Goal: Task Accomplishment & Management: Complete application form

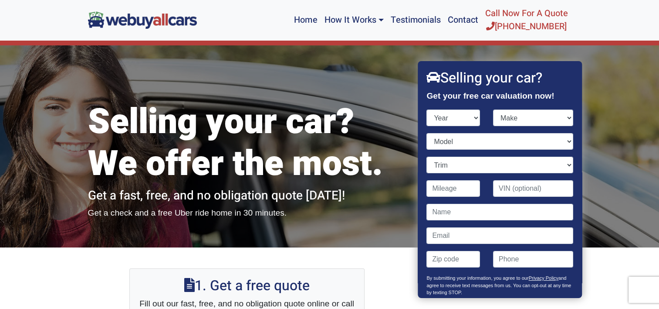
select select "2014"
click at [427, 109] on select "Year [DATE] 2025 2024 2023 2022 2021 2020 2019 2018 2017 2016 2015 2014 2013 20…" at bounding box center [454, 117] width 54 height 17
click at [562, 119] on select "Make Acura Aston [PERSON_NAME] Audi Bentley BMW Buick Cadillac Chevrolet Chrysl…" at bounding box center [533, 117] width 80 height 17
select select "Honda"
click at [493, 109] on select "Make Acura Aston [PERSON_NAME] Audi Bentley BMW Buick Cadillac Chevrolet Chrysl…" at bounding box center [533, 117] width 80 height 17
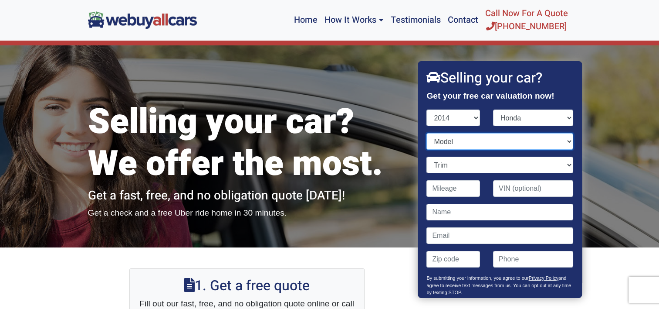
click at [561, 141] on select "Model Accord Accord Hybrid Accord Plug-In Hybrid Civic CR-V CR-Z Crosstour Fit …" at bounding box center [500, 141] width 146 height 17
select select "Pilot"
click at [427, 133] on select "Model Accord Accord Hybrid Accord Plug-In Hybrid Civic CR-V CR-Z Crosstour Fit …" at bounding box center [500, 141] width 146 height 17
click at [495, 164] on select "Trim EX 4dr SUV (3.5L 6cyl) EX 4dr SUV 4WD (3.5L 6cyl) EX-L 4dr SUV (3.5L 6cyl)…" at bounding box center [500, 164] width 146 height 17
select select "EX 4dr SUV (3.5L 6cyl)"
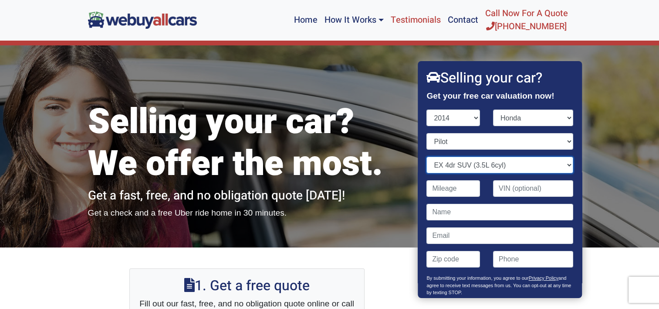
click at [427, 156] on select "Trim EX 4dr SUV (3.5L 6cyl) EX 4dr SUV 4WD (3.5L 6cyl) EX-L 4dr SUV (3.5L 6cyl)…" at bounding box center [500, 164] width 146 height 17
click at [462, 194] on input "Contact form" at bounding box center [454, 188] width 54 height 17
type input "103,207"
type input "[US_VEHICLE_IDENTIFICATION_NUMBER]"
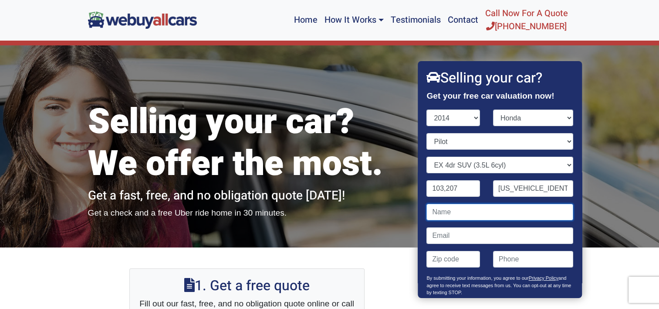
scroll to position [0, 0]
click at [456, 212] on input "Contact form" at bounding box center [500, 212] width 146 height 17
type input "[PERSON_NAME]"
type input "[PERSON_NAME][EMAIL_ADDRESS][PERSON_NAME][DOMAIN_NAME]"
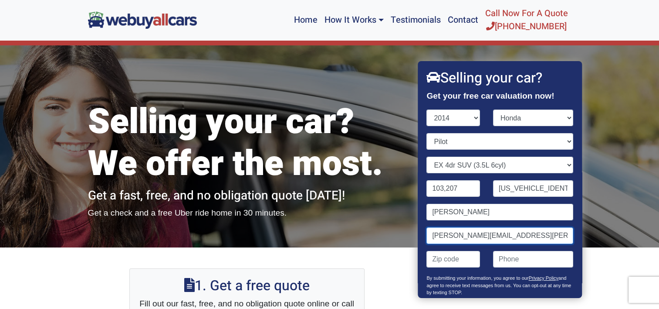
type input "08049"
type input "8564498947"
click at [541, 234] on input "[PERSON_NAME][EMAIL_ADDRESS][PERSON_NAME][DOMAIN_NAME]" at bounding box center [500, 235] width 146 height 17
type input "f"
type input "[EMAIL_ADDRESS][DOMAIN_NAME]"
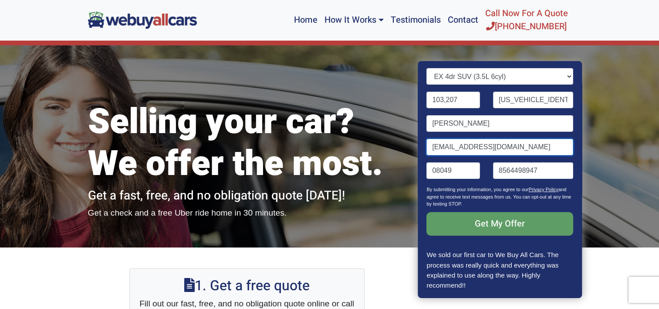
scroll to position [89, 0]
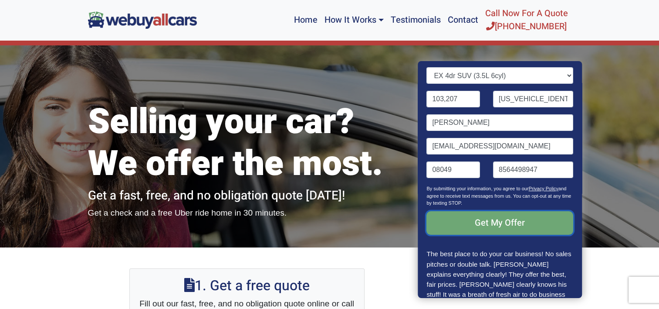
click at [500, 220] on input "Get My Offer" at bounding box center [500, 223] width 146 height 24
